Goal: Information Seeking & Learning: Learn about a topic

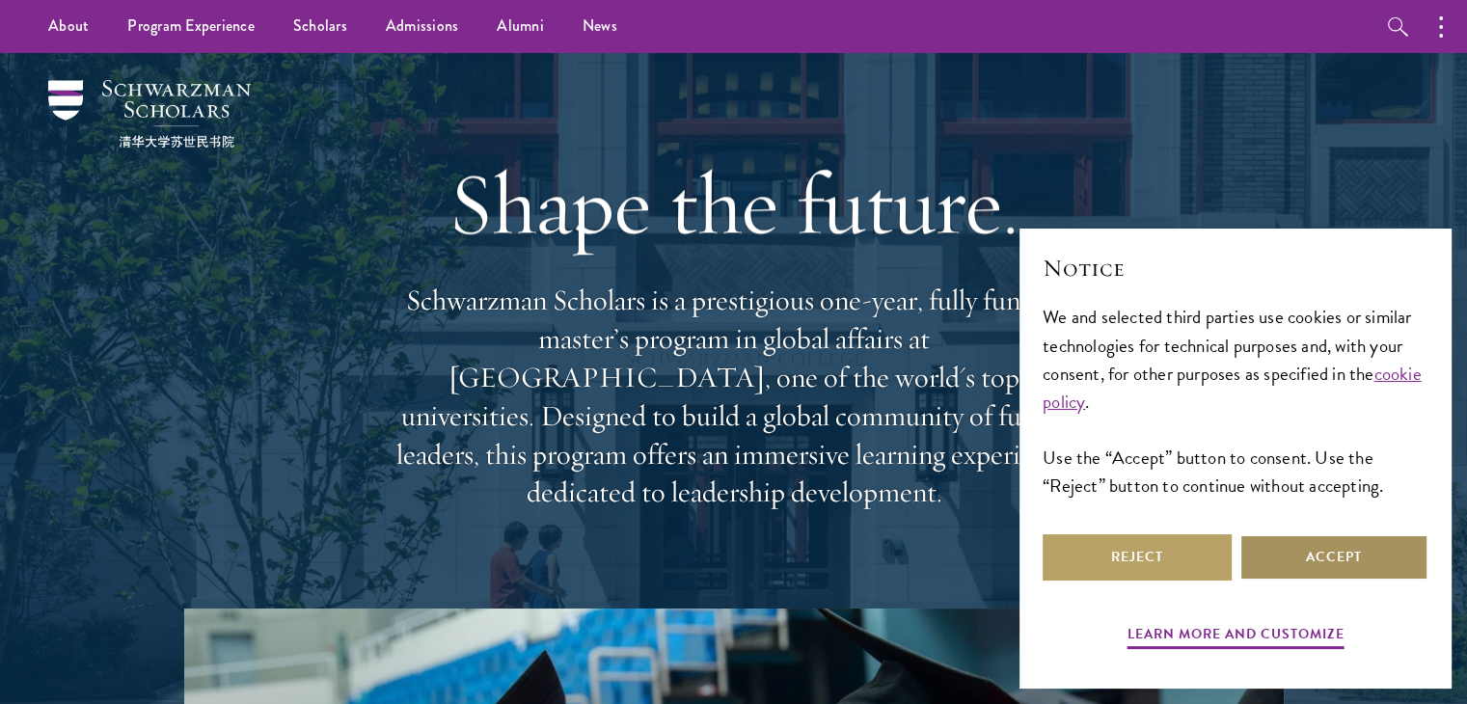
click at [1291, 549] on button "Accept" at bounding box center [1333, 557] width 189 height 46
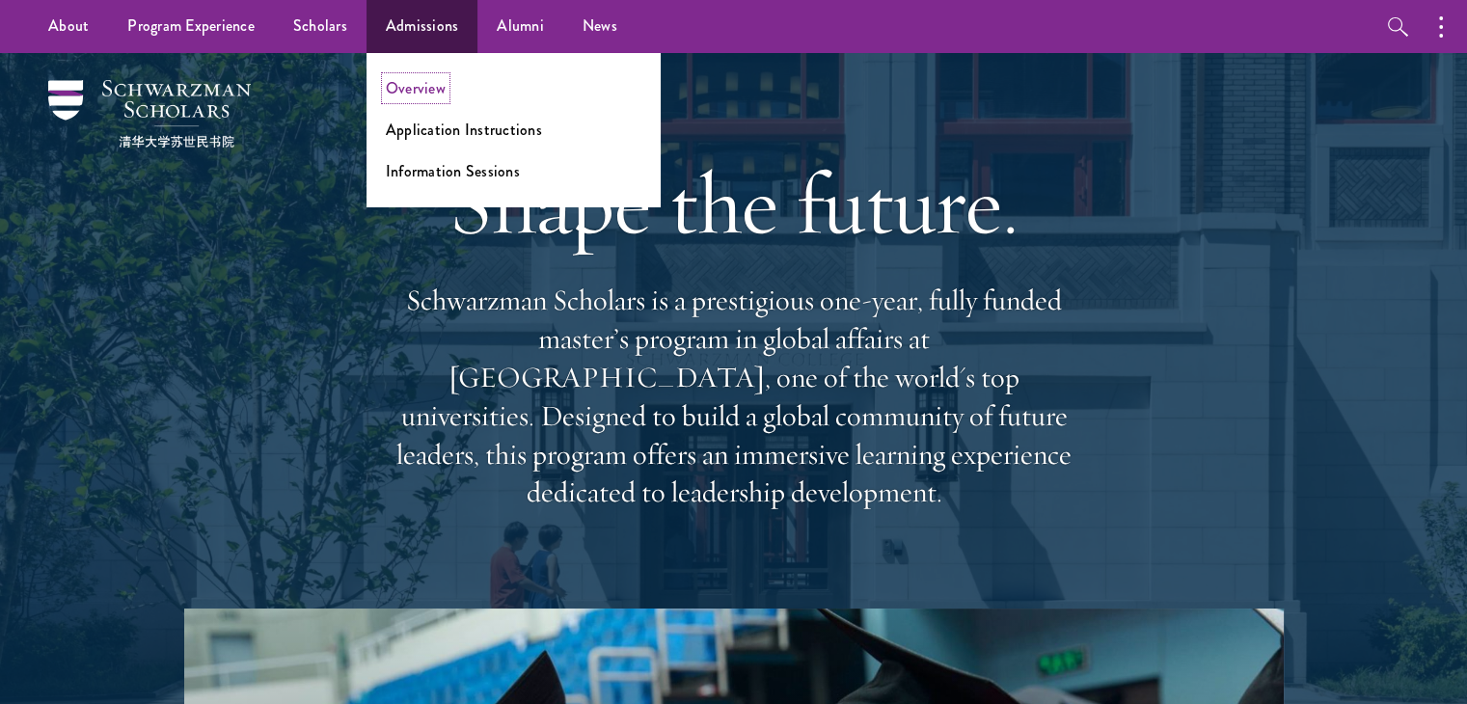
click at [427, 90] on link "Overview" at bounding box center [416, 88] width 60 height 22
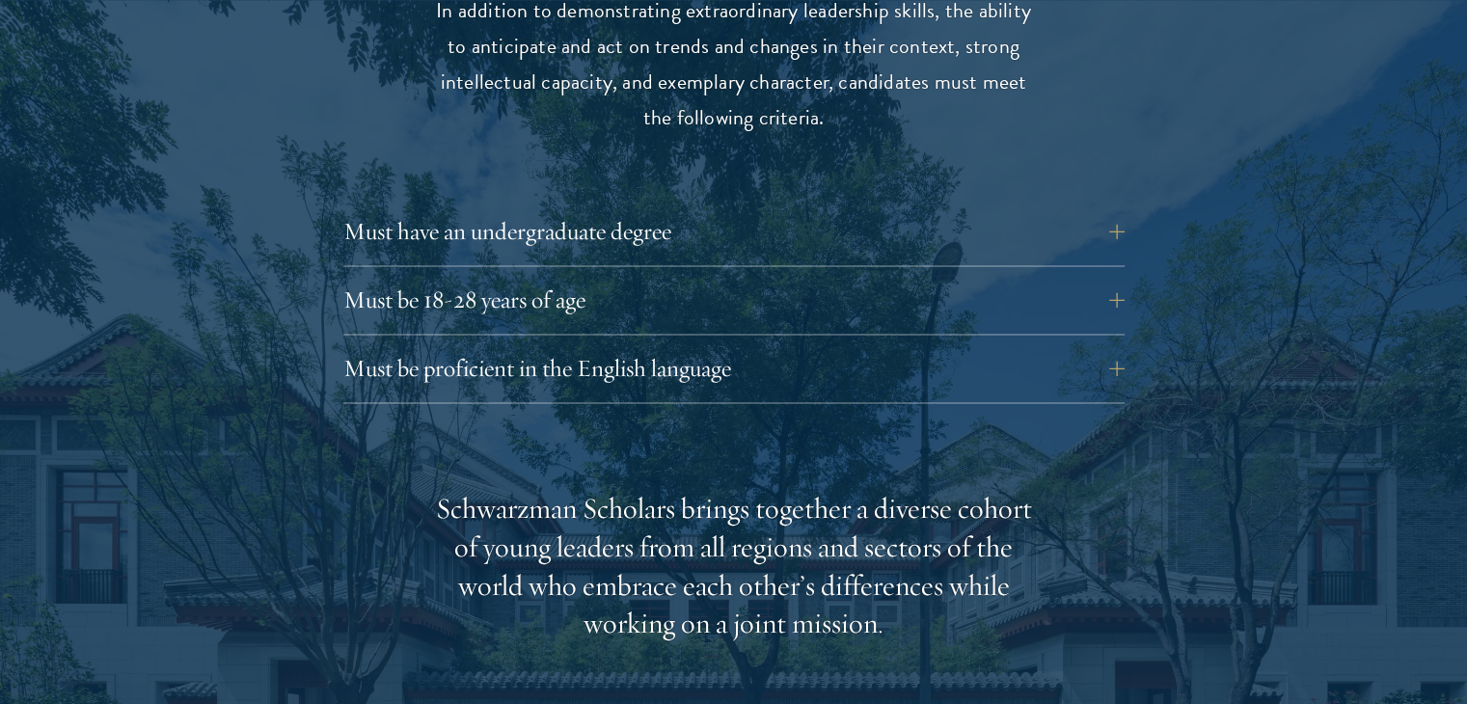
scroll to position [2703, 0]
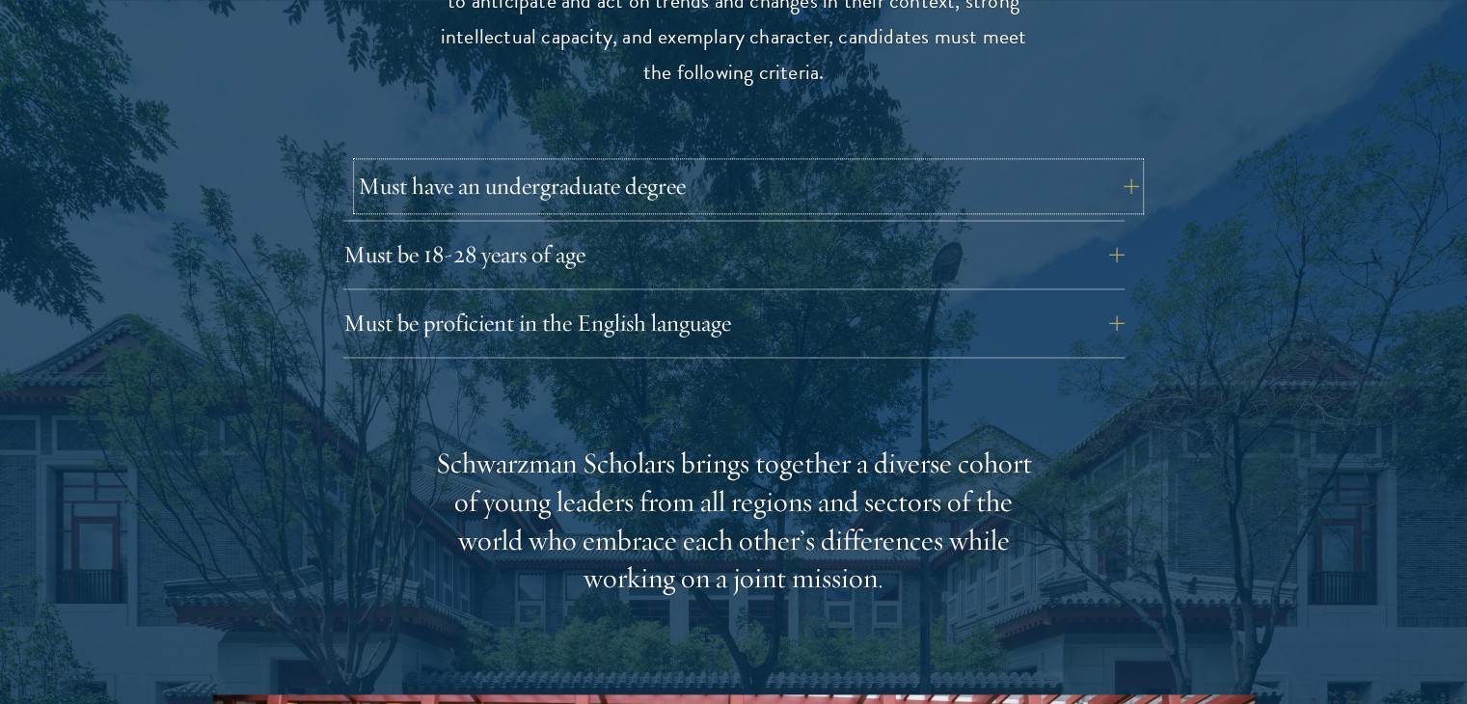
click at [1020, 163] on button "Must have an undergraduate degree" at bounding box center [748, 186] width 781 height 46
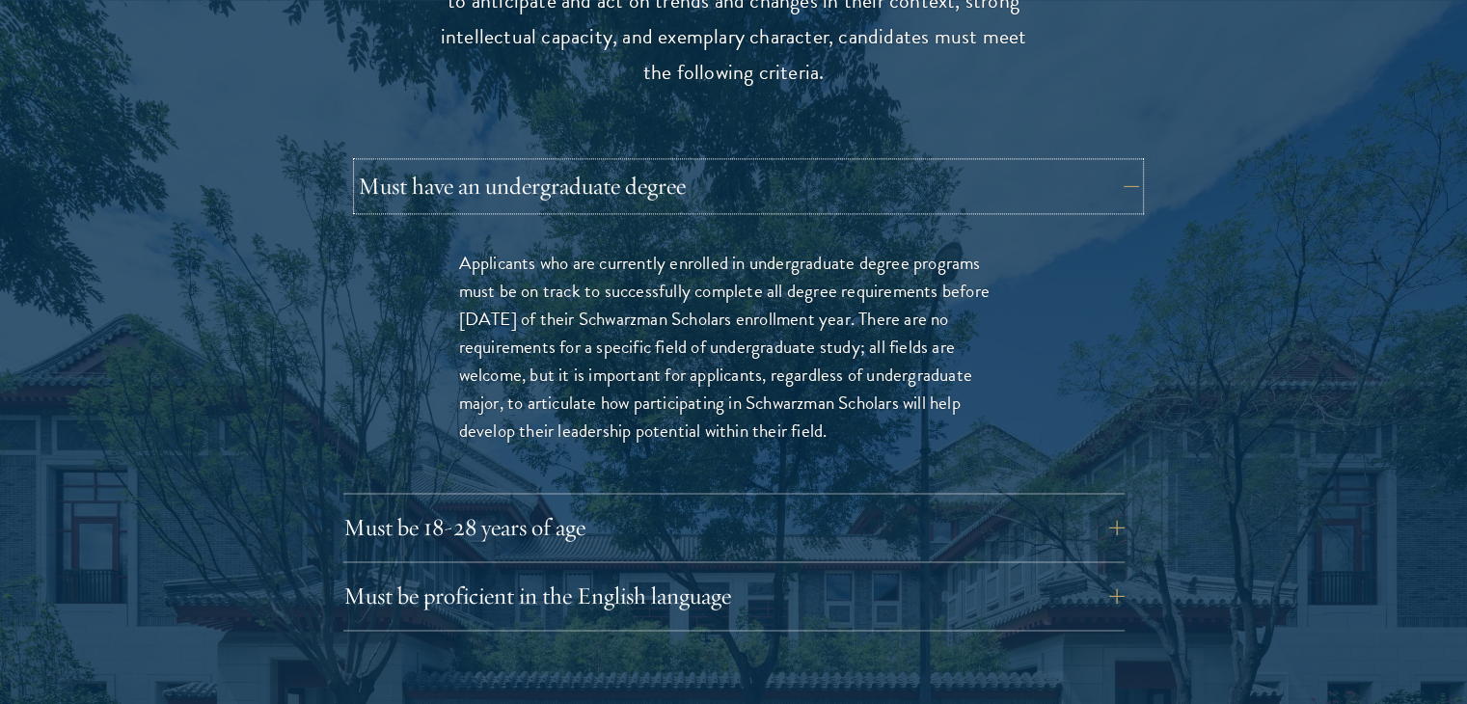
click at [1020, 163] on button "Must have an undergraduate degree" at bounding box center [748, 186] width 781 height 46
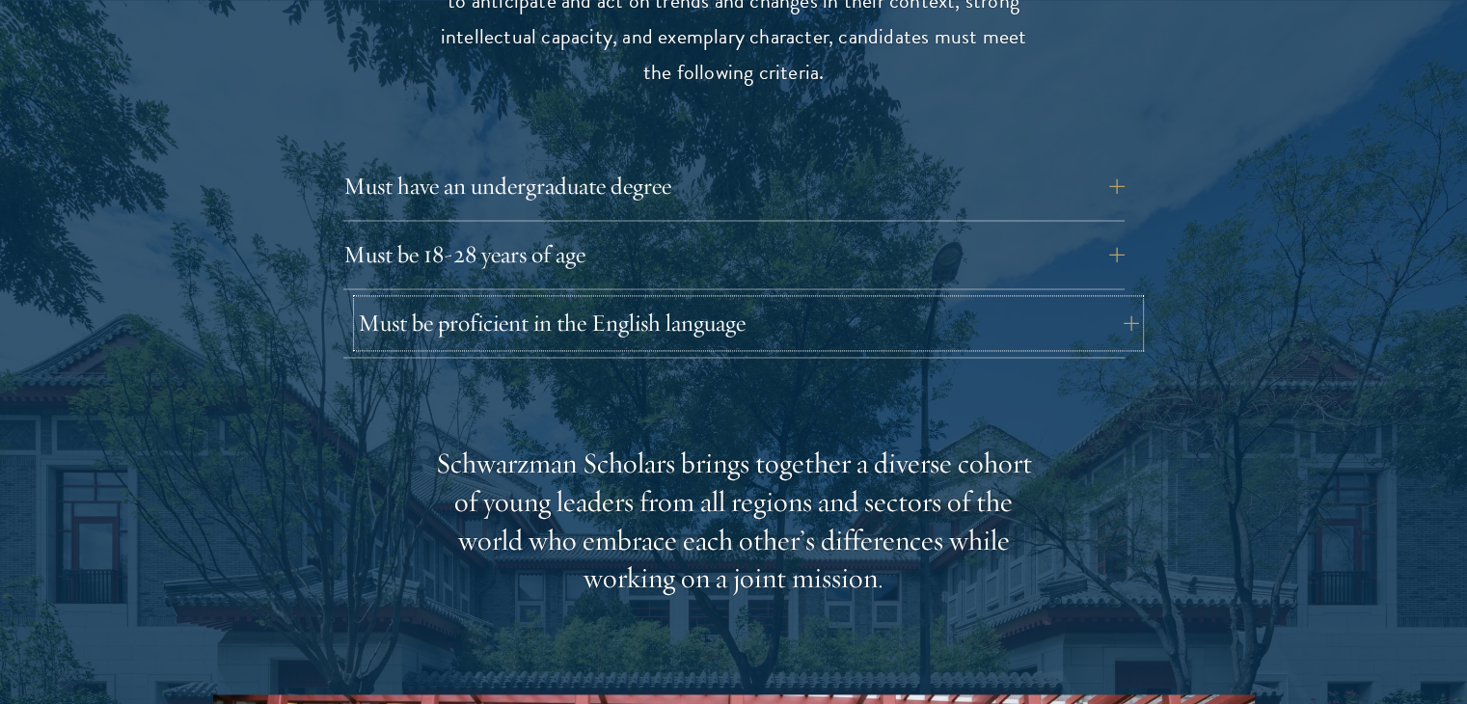
click at [1010, 300] on button "Must be proficient in the English language" at bounding box center [748, 323] width 781 height 46
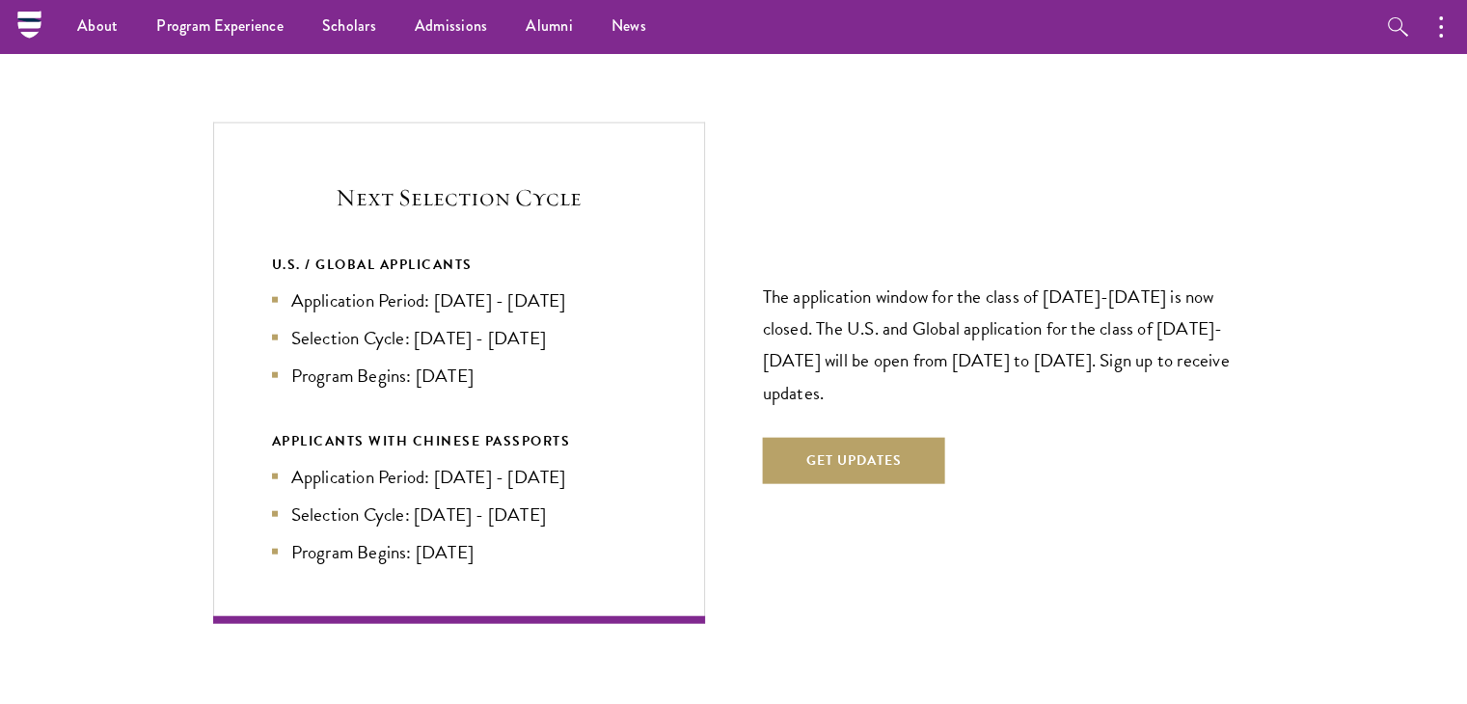
scroll to position [4578, 0]
